Goal: Information Seeking & Learning: Learn about a topic

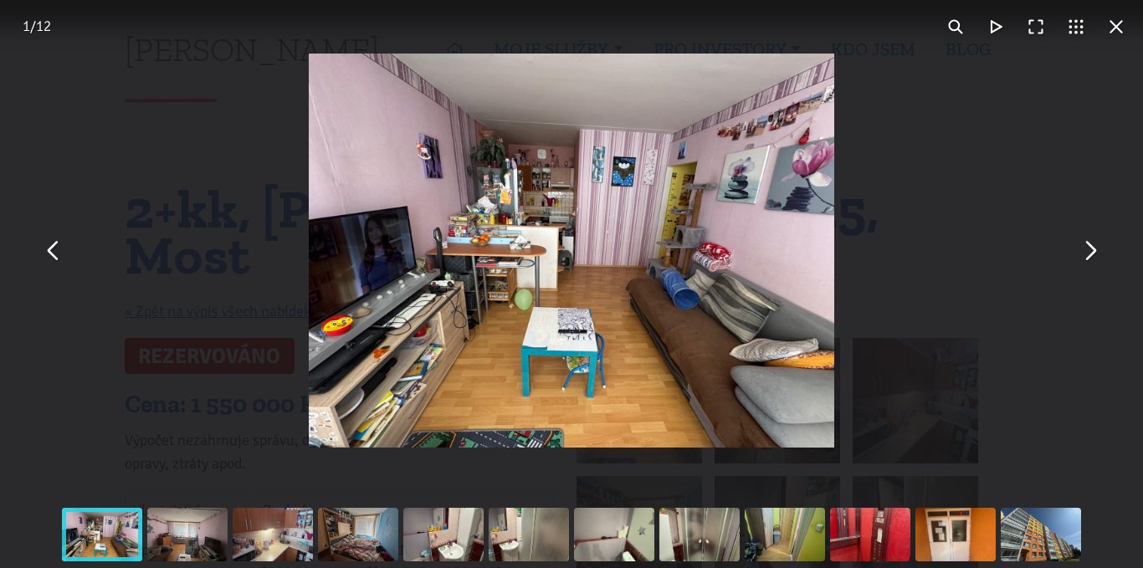
click at [1123, 25] on button "You can close this modal content with the ESC key" at bounding box center [1116, 27] width 40 height 40
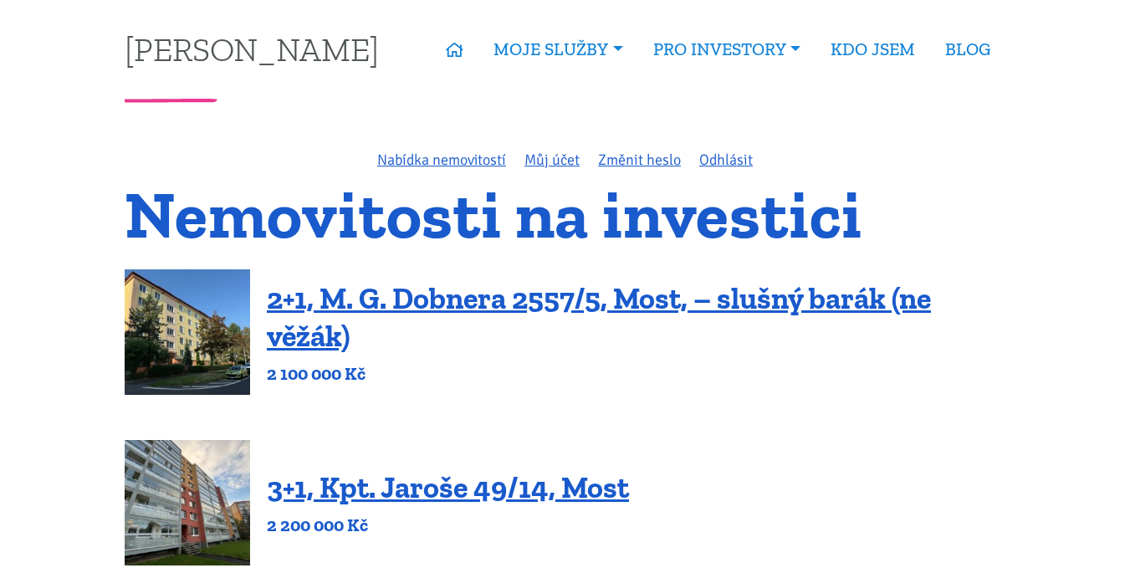
scroll to position [669, 0]
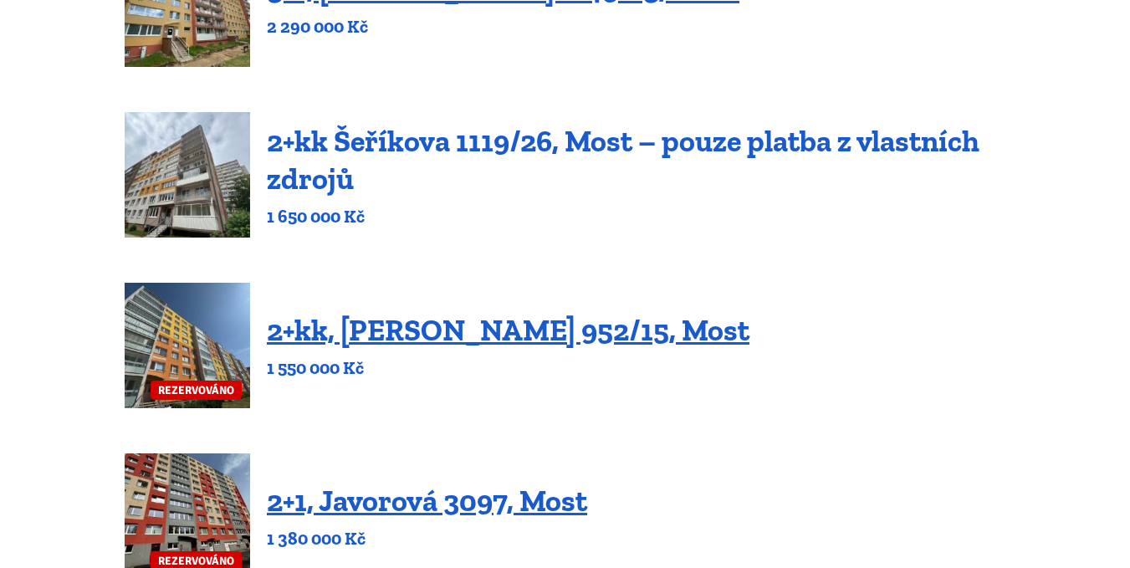
click at [327, 136] on link "2+kk Šeříkova 1119/26, Most – pouze platba z vlastních zdrojů" at bounding box center [623, 160] width 713 height 74
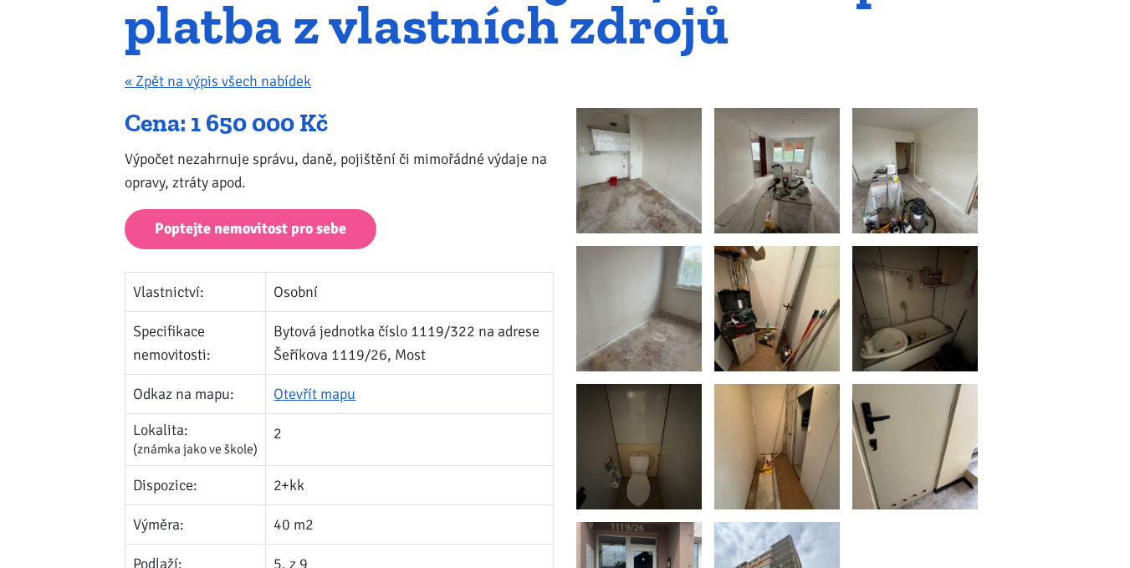
scroll to position [251, 0]
